Goal: Task Accomplishment & Management: Use online tool/utility

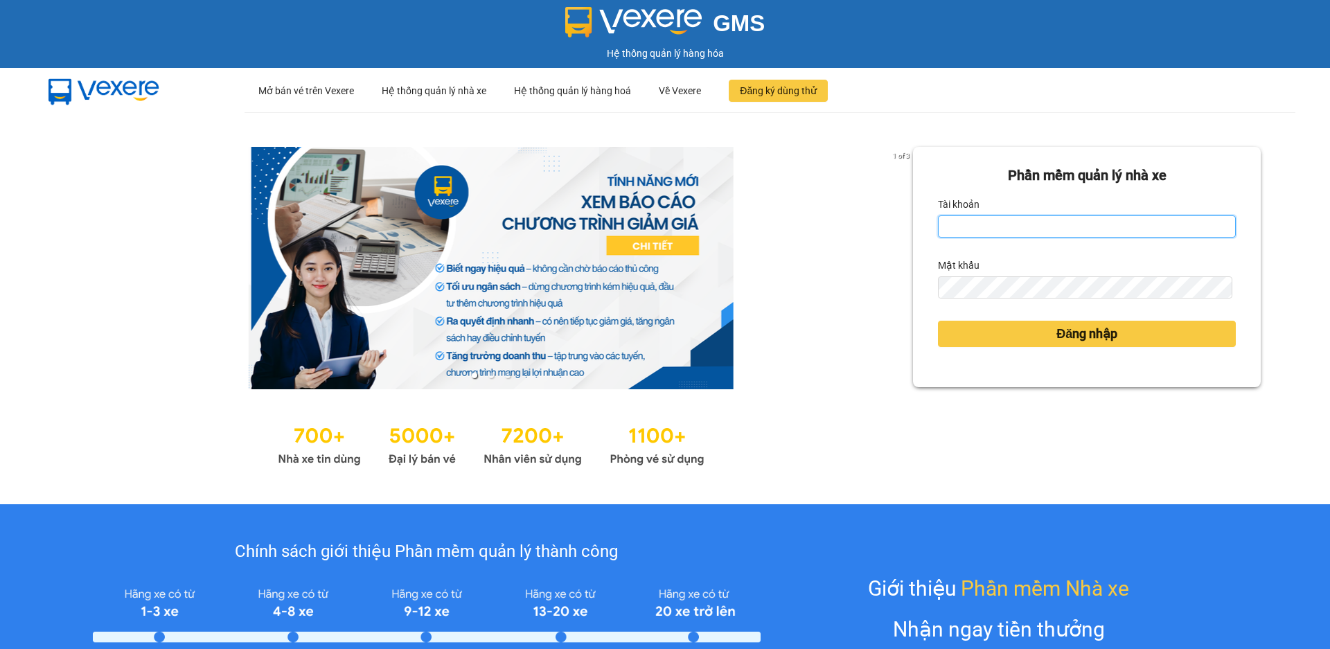
drag, startPoint x: 954, startPoint y: 230, endPoint x: 973, endPoint y: 233, distance: 18.9
click at [955, 230] on input "Tài khoản" at bounding box center [1087, 226] width 298 height 22
type input "datmap.ttdl"
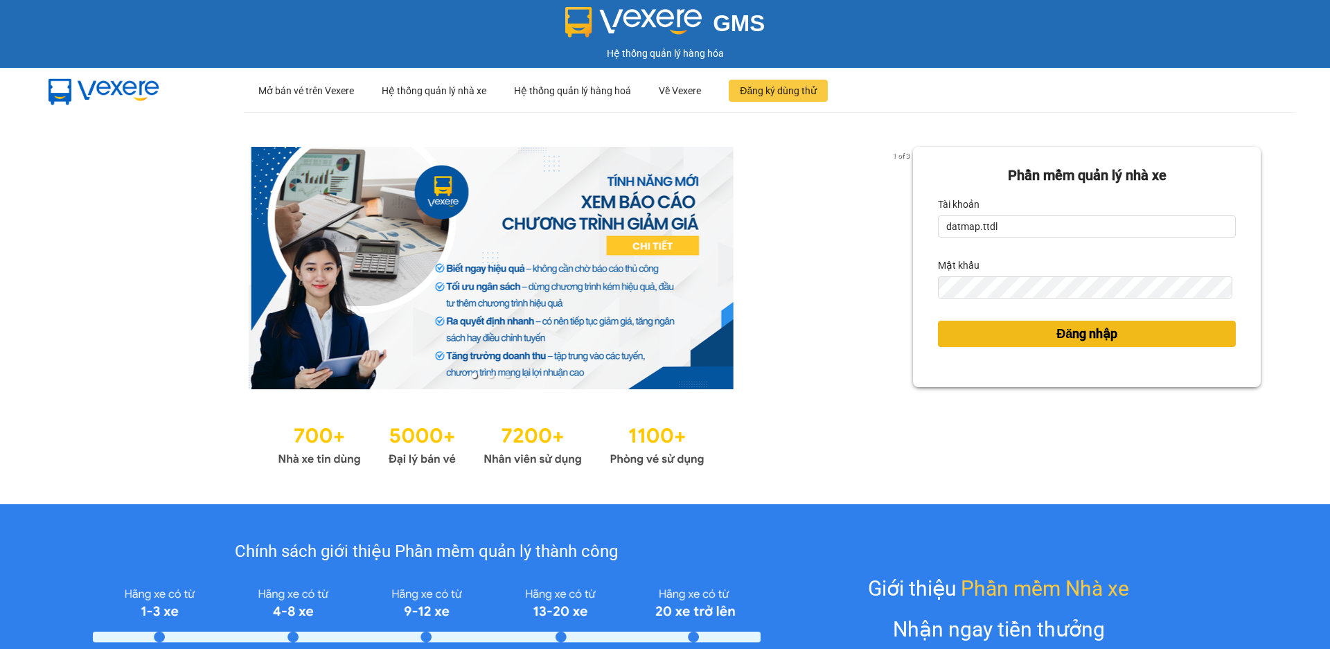
click at [1085, 330] on span "Đăng nhập" at bounding box center [1086, 333] width 61 height 19
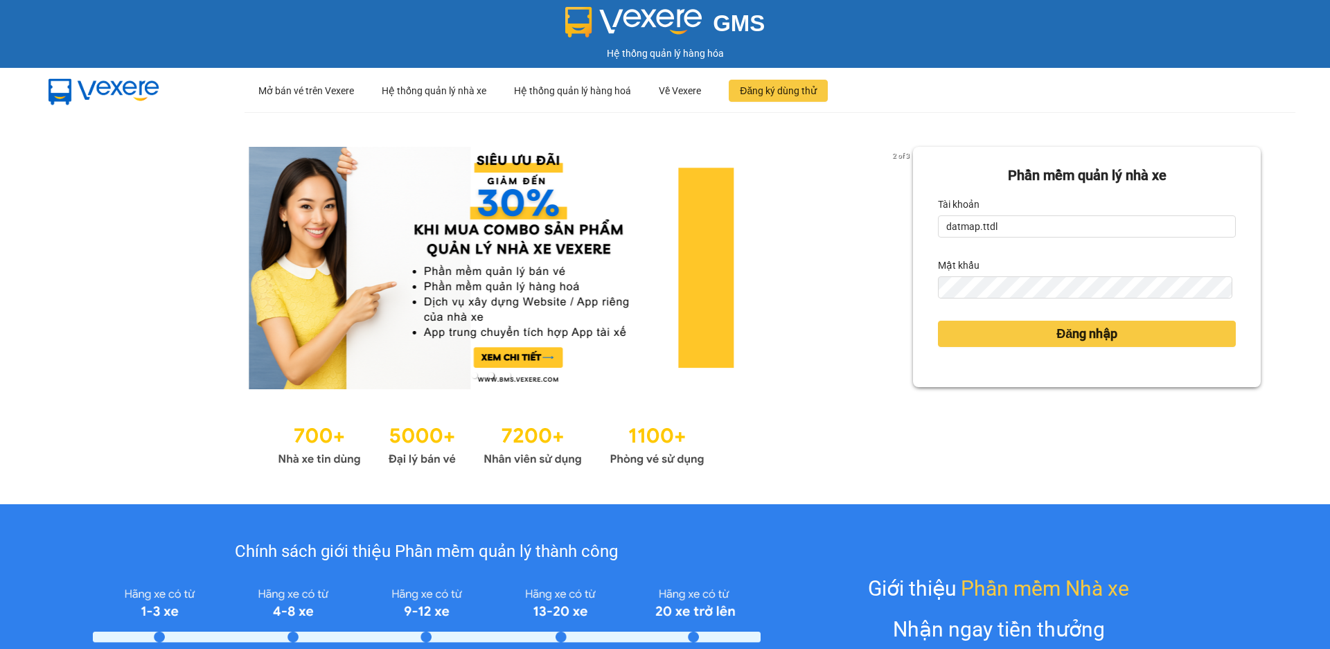
click at [1079, 334] on body "GMS Hệ thống quản lý hàng hóa ··· Mở bán vé trên Vexere ··· Hệ thống quản lý nh…" at bounding box center [665, 324] width 1330 height 649
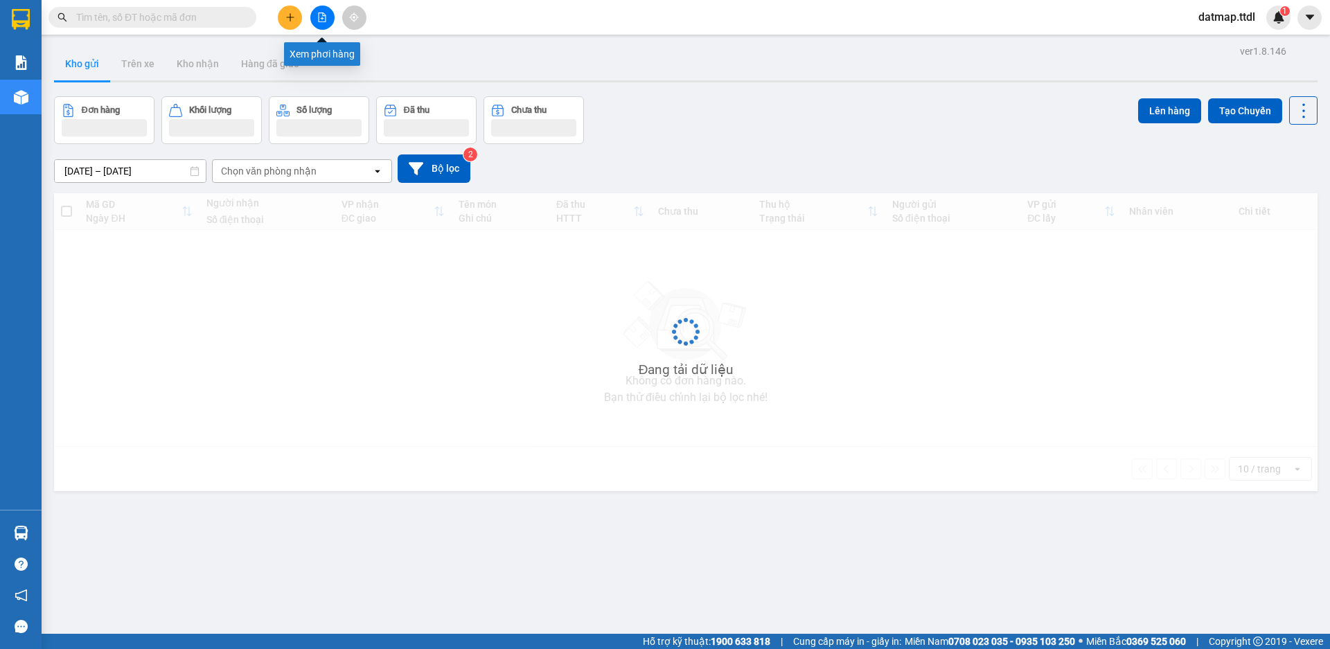
click at [323, 13] on icon "file-add" at bounding box center [323, 17] width 8 height 10
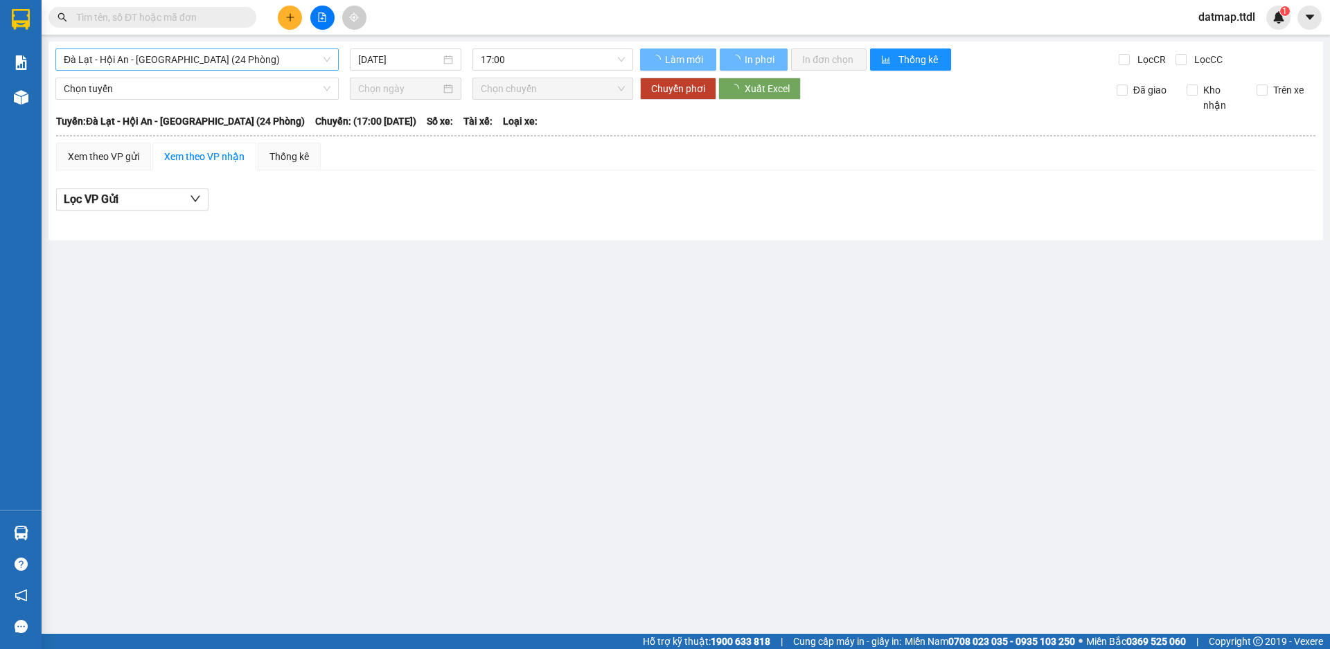
click at [222, 57] on span "Đà Lạt - Hội An - [GEOGRAPHIC_DATA] (24 Phòng)" at bounding box center [197, 59] width 267 height 21
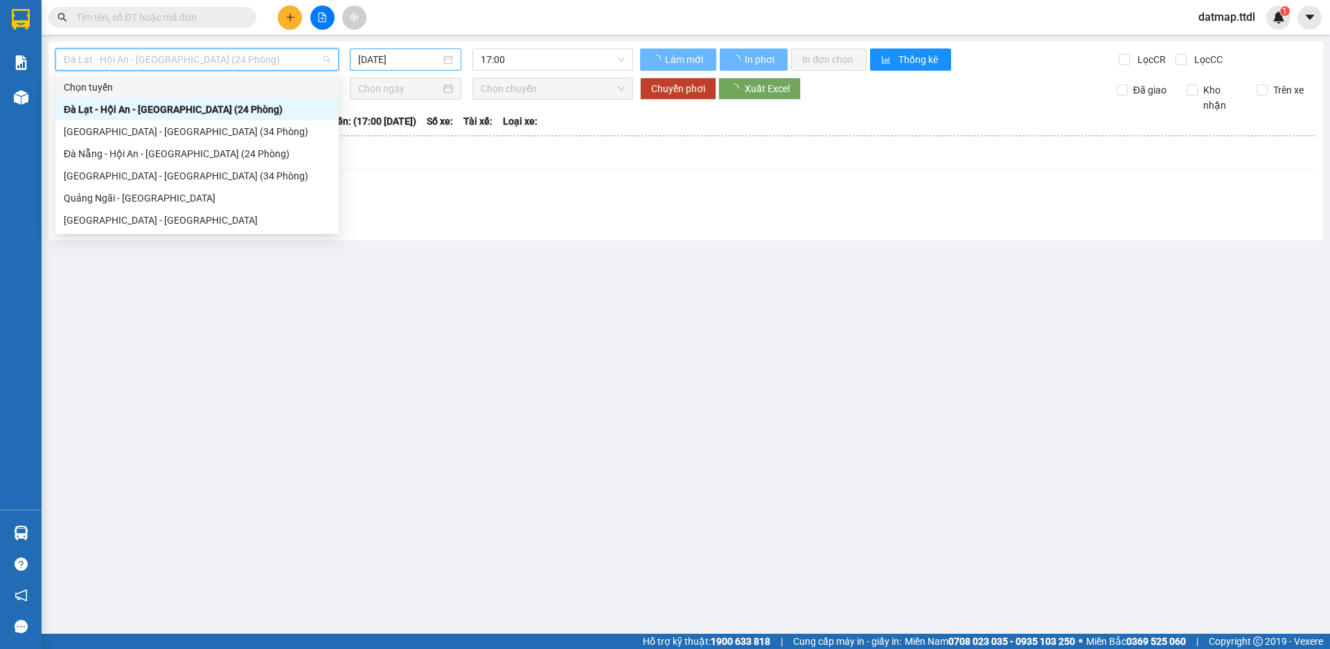
click at [394, 63] on input "[DATE]" at bounding box center [399, 59] width 82 height 15
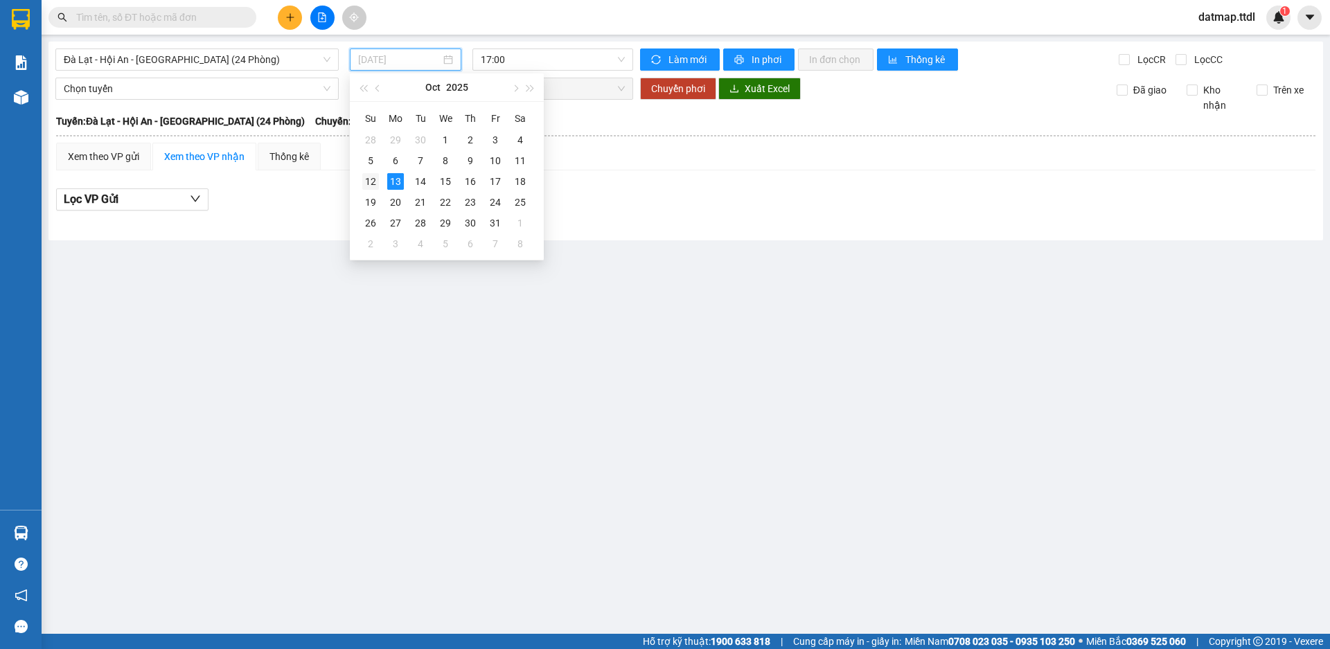
click at [368, 180] on div "12" at bounding box center [370, 181] width 17 height 17
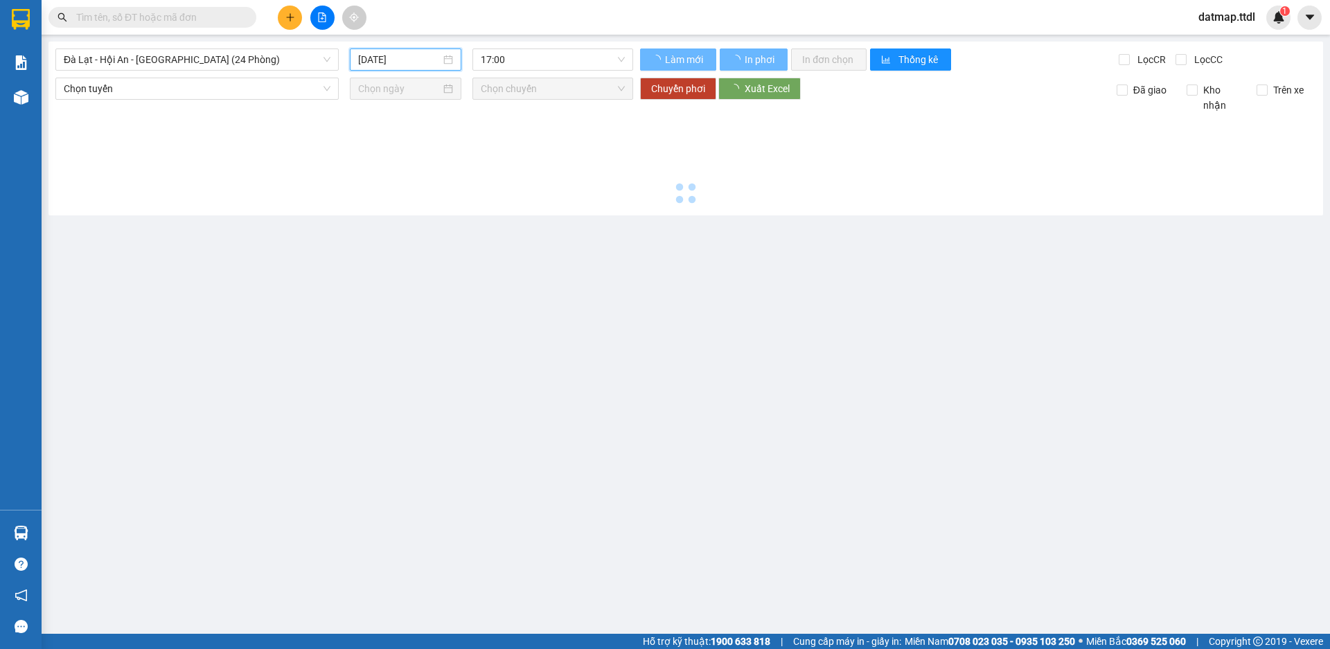
type input "[DATE]"
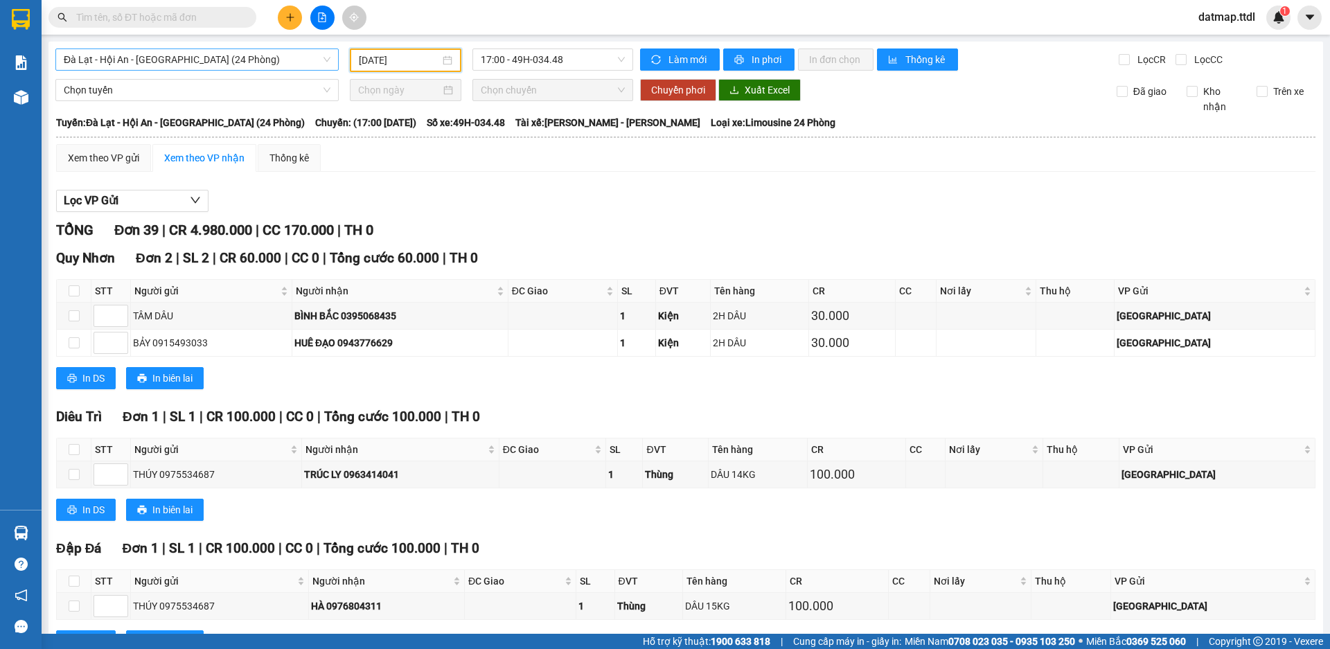
click at [125, 60] on span "Đà Lạt - Hội An - [GEOGRAPHIC_DATA] (24 Phòng)" at bounding box center [197, 59] width 267 height 21
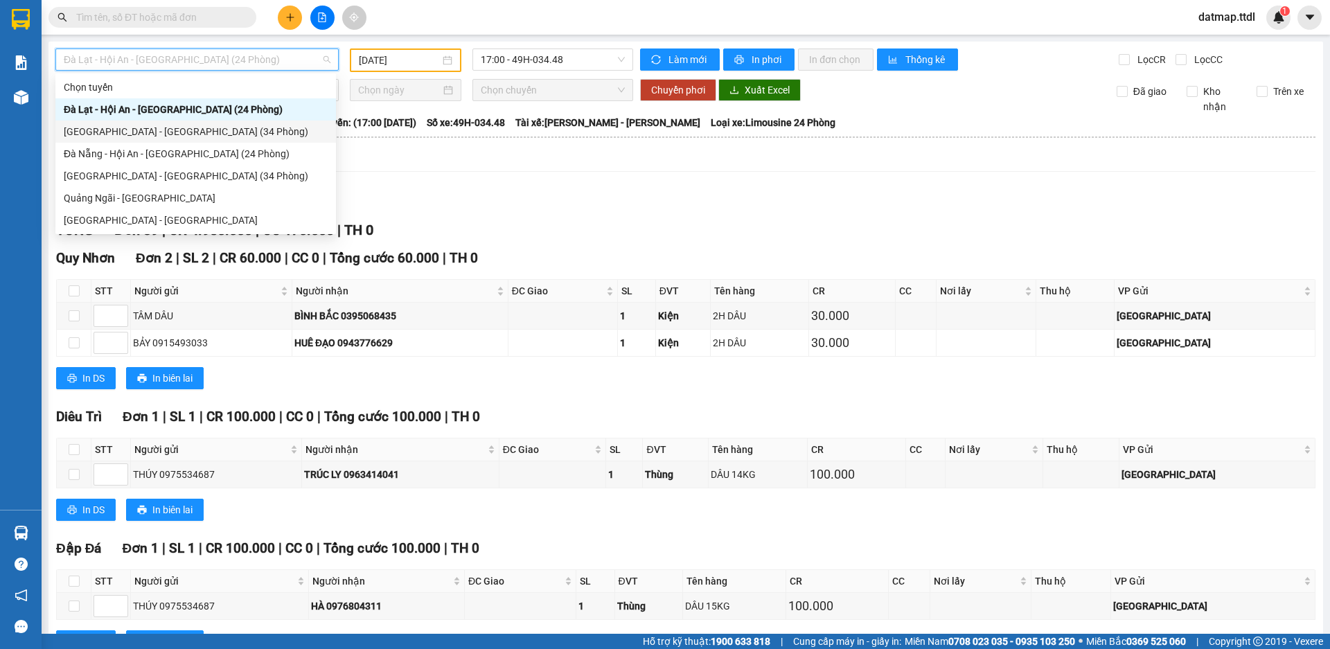
click at [100, 132] on div "[GEOGRAPHIC_DATA] - [GEOGRAPHIC_DATA] (34 Phòng)" at bounding box center [196, 131] width 264 height 15
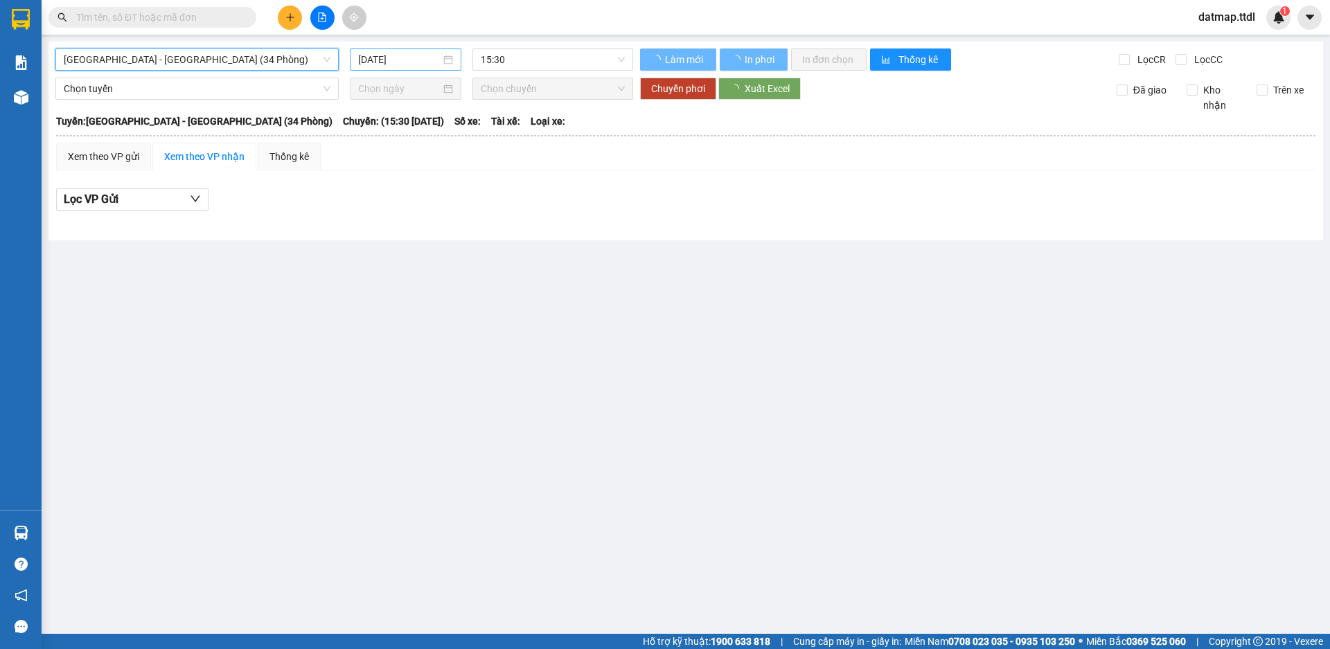
click at [382, 59] on input "[DATE]" at bounding box center [399, 59] width 82 height 15
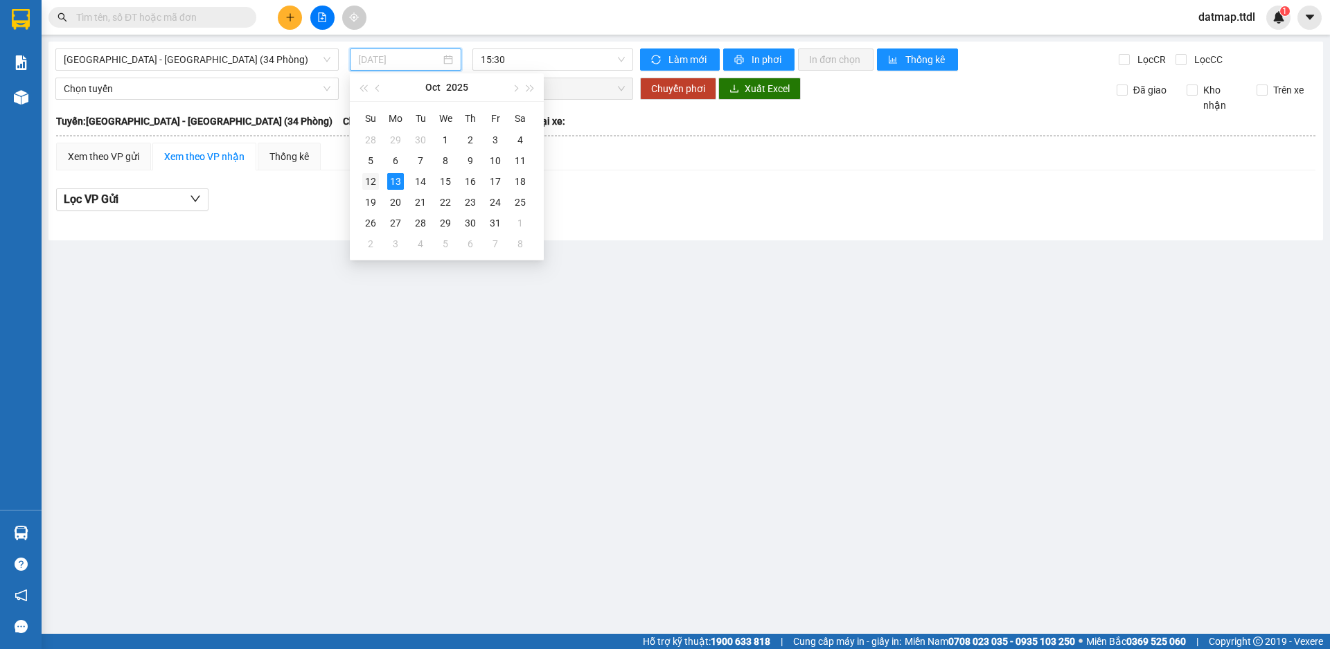
click at [371, 178] on div "12" at bounding box center [370, 181] width 17 height 17
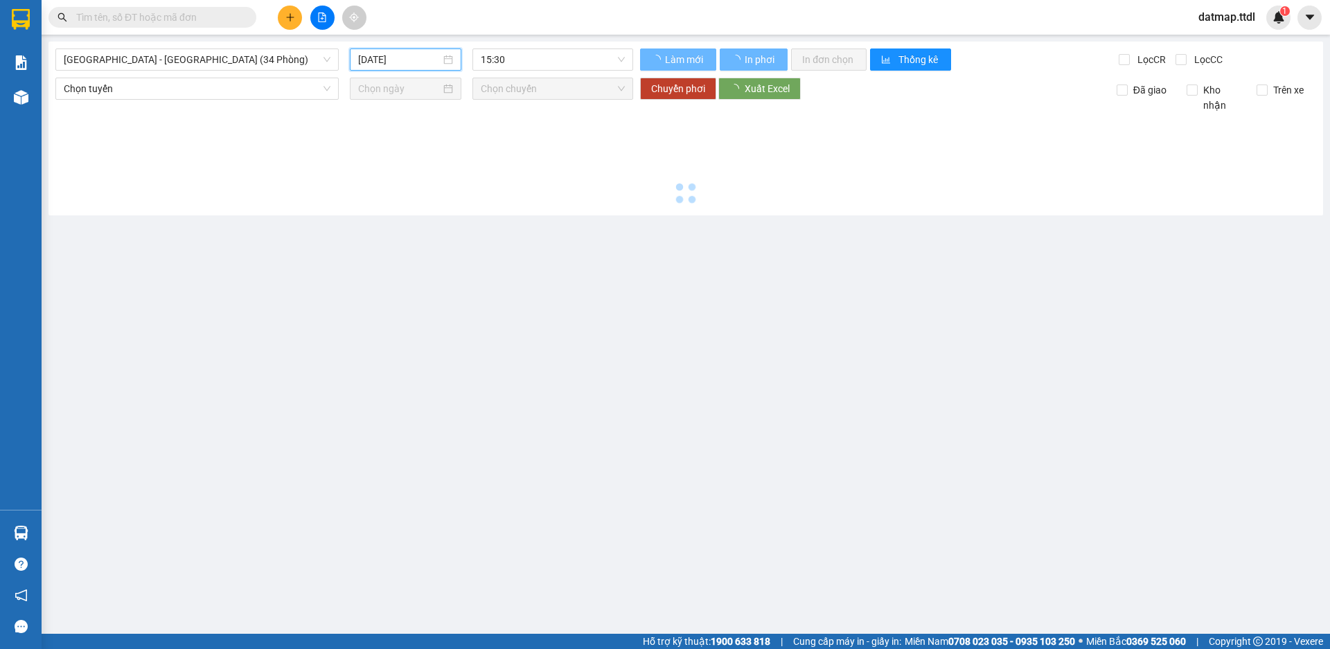
type input "[DATE]"
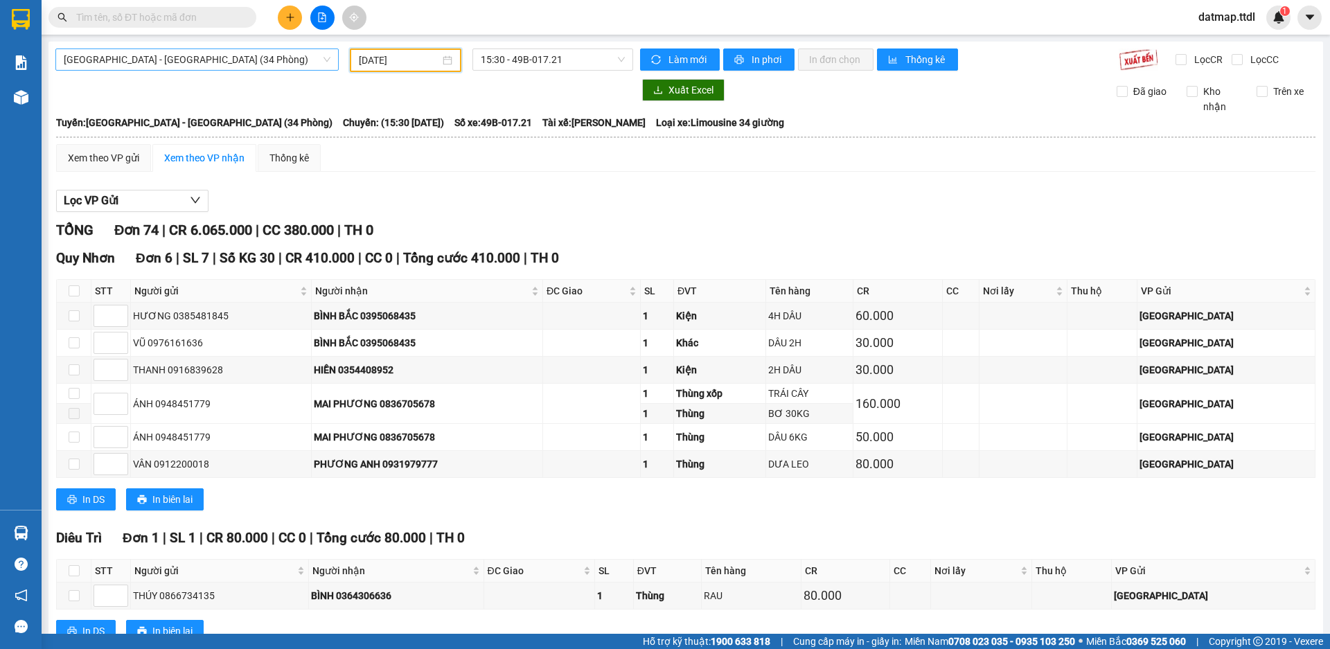
click at [131, 55] on span "[GEOGRAPHIC_DATA] - [GEOGRAPHIC_DATA] (34 Phòng)" at bounding box center [197, 59] width 267 height 21
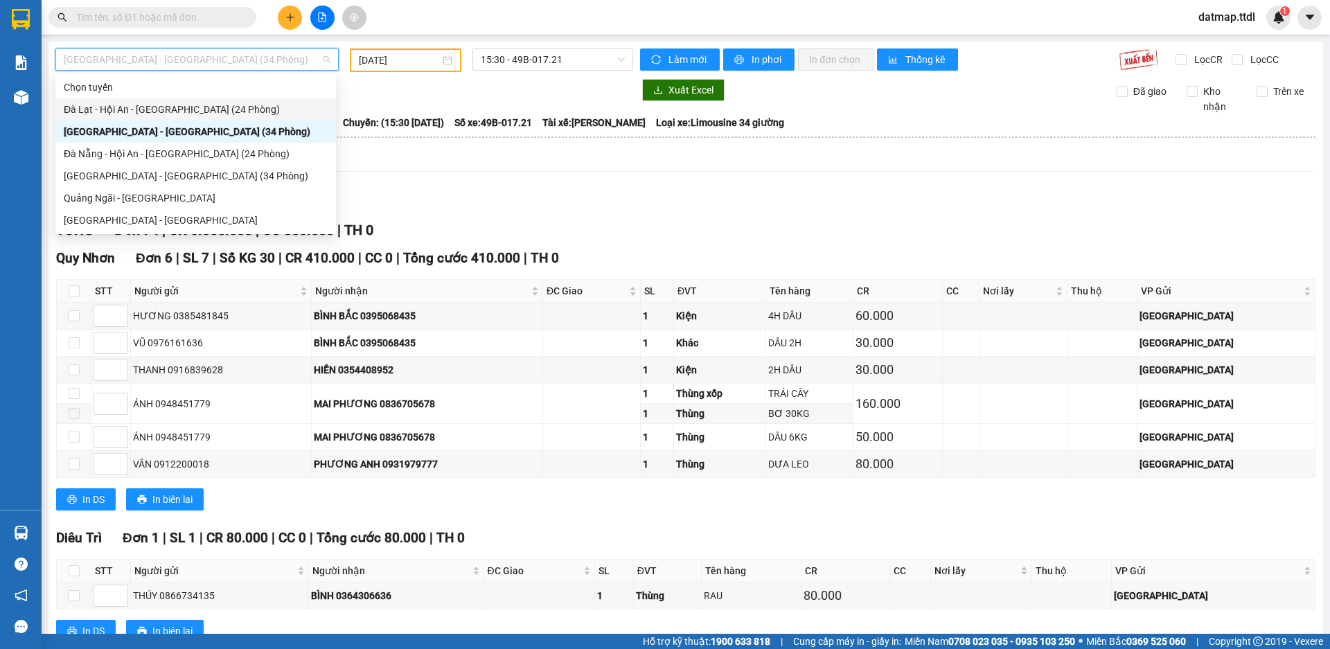
click at [128, 109] on div "Đà Lạt - Hội An - [GEOGRAPHIC_DATA] (24 Phòng)" at bounding box center [196, 109] width 264 height 15
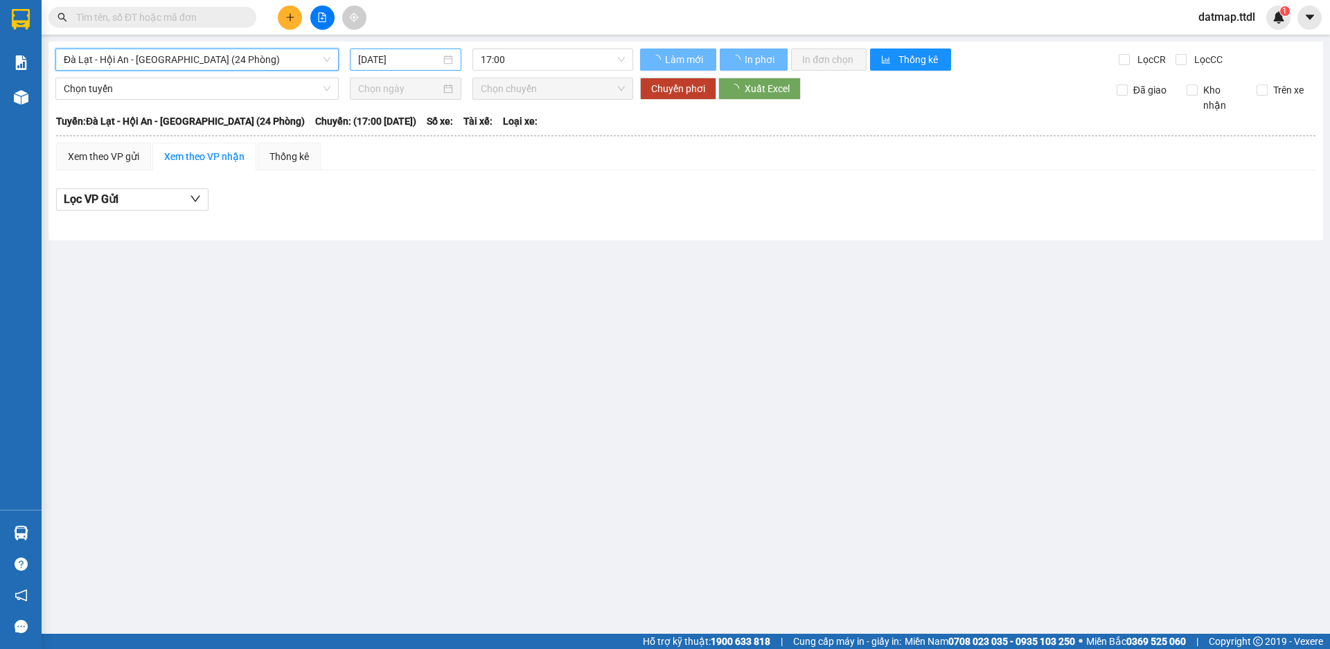
click at [396, 64] on input "[DATE]" at bounding box center [399, 59] width 82 height 15
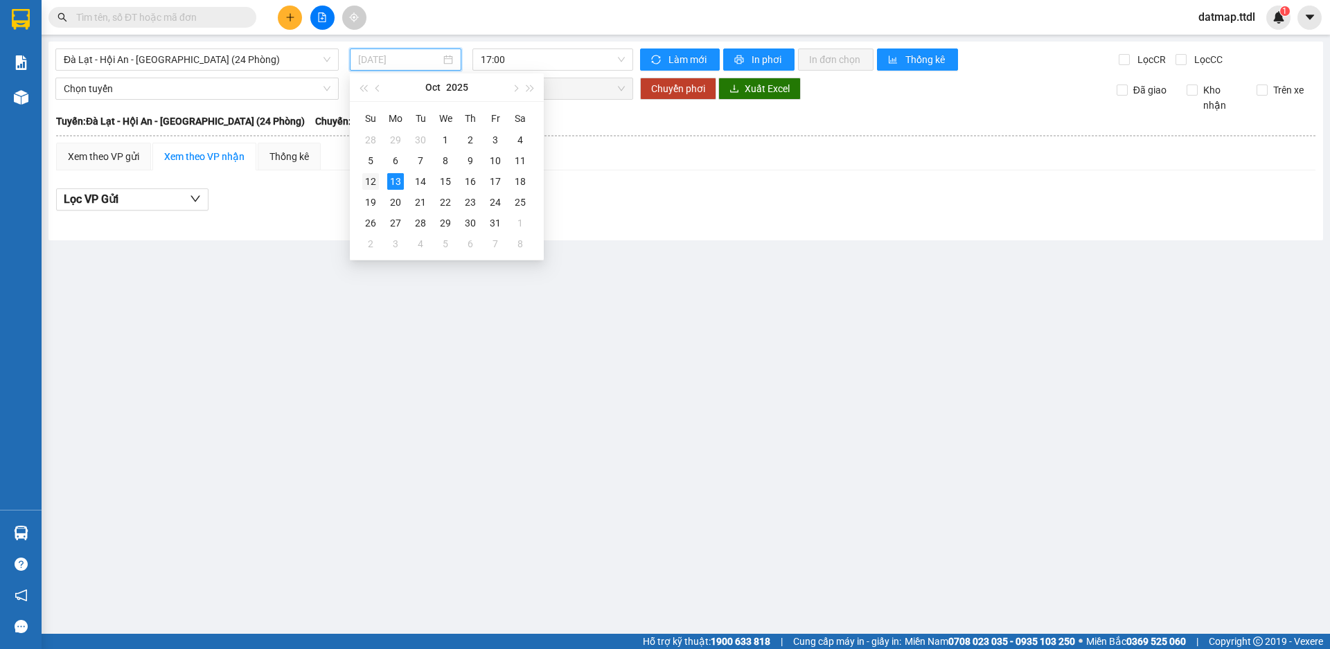
click at [368, 178] on div "12" at bounding box center [370, 181] width 17 height 17
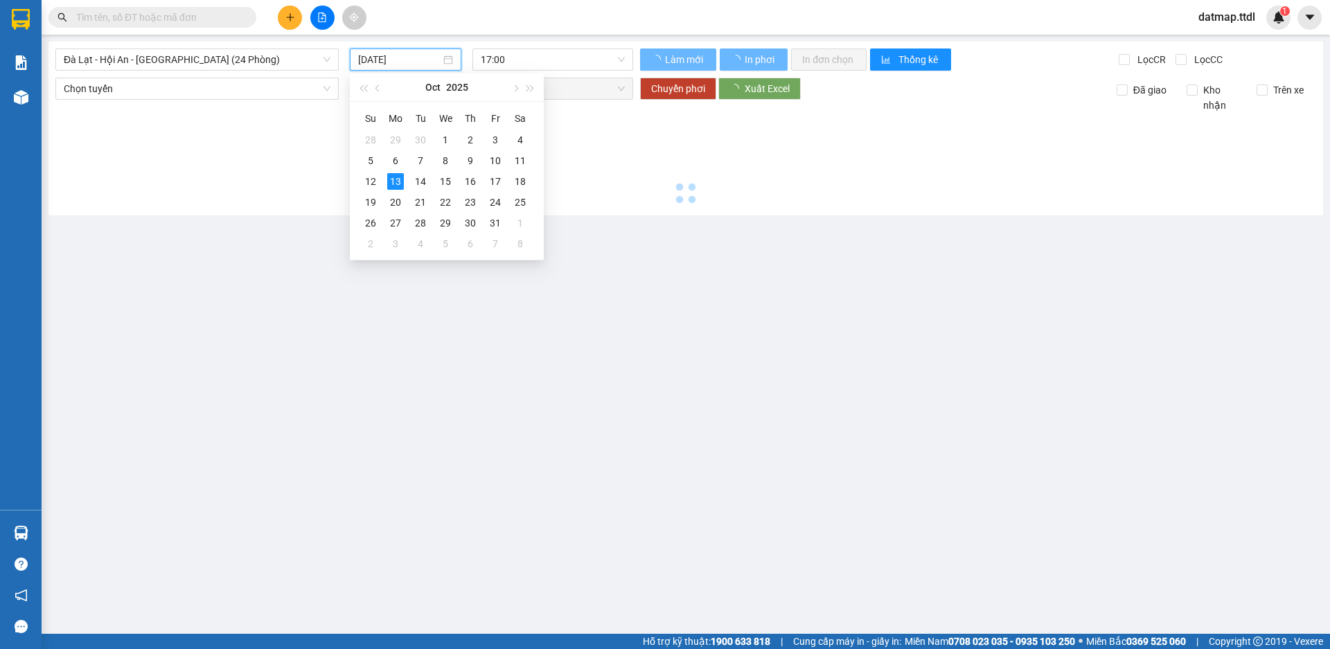
type input "[DATE]"
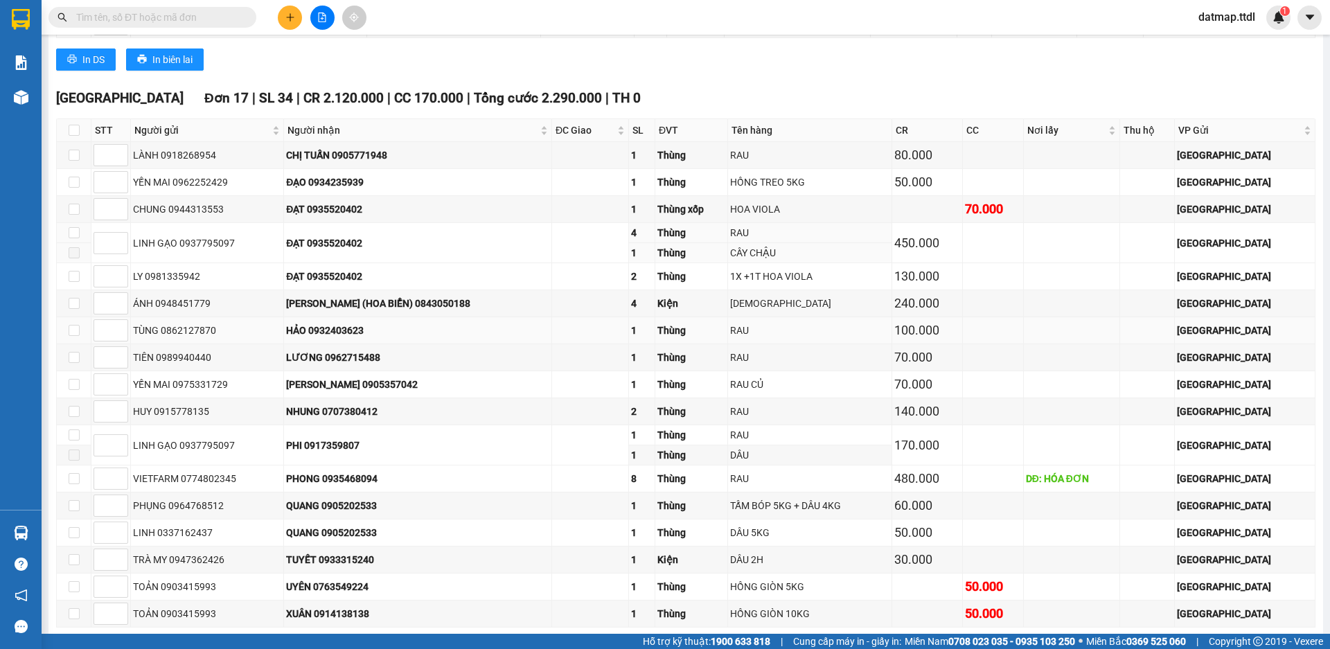
scroll to position [2074, 0]
